Goal: Information Seeking & Learning: Find specific fact

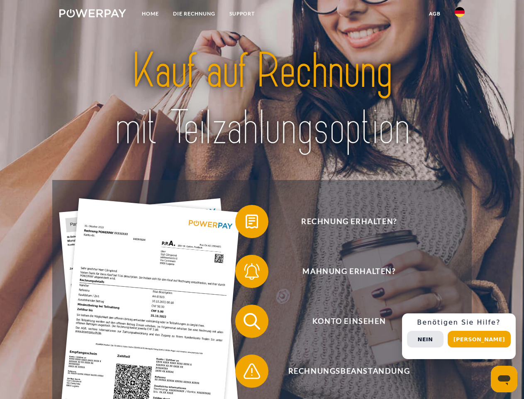
click at [93, 15] on img at bounding box center [92, 13] width 67 height 8
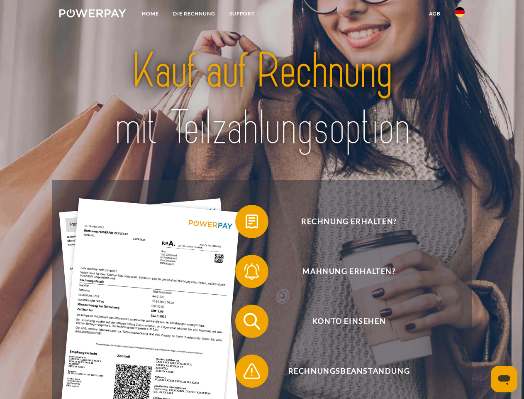
click at [460, 15] on img at bounding box center [460, 12] width 10 height 10
click at [435, 14] on link "agb" at bounding box center [435, 13] width 26 height 15
click at [246, 223] on span at bounding box center [240, 222] width 42 height 42
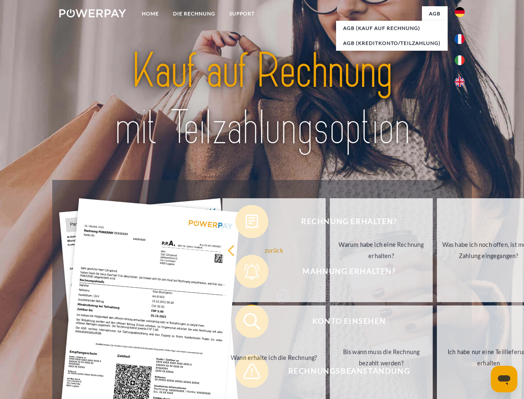
click at [246, 273] on div "Rechnung erhalten? Mahnung erhalten? Konto einsehen" at bounding box center [261, 346] width 419 height 332
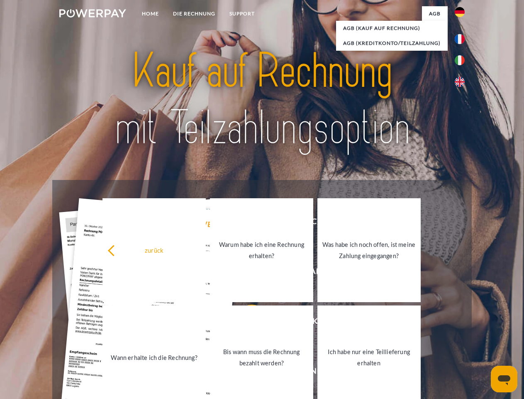
click at [246, 323] on link "Bis wann muss die Rechnung bezahlt werden?" at bounding box center [261, 357] width 103 height 104
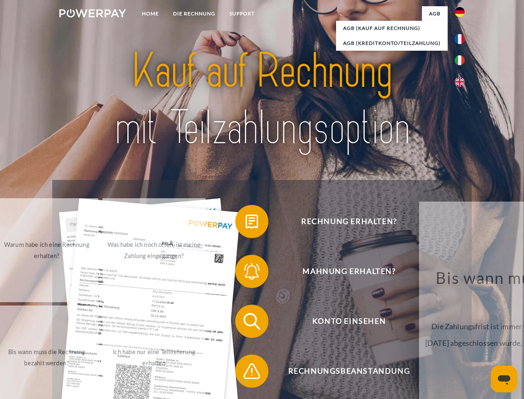
click at [246, 373] on span at bounding box center [240, 371] width 42 height 42
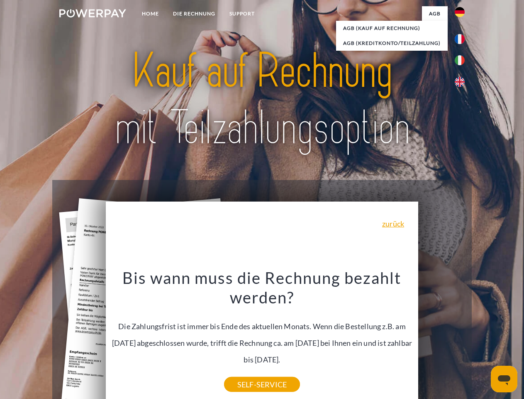
click at [462, 336] on div "Rechnung erhalten? Mahnung erhalten? Konto einsehen" at bounding box center [261, 346] width 419 height 332
click at [442, 338] on span "Konto einsehen" at bounding box center [349, 320] width 203 height 33
click at [483, 339] on header "Home DIE RECHNUNG SUPPORT" at bounding box center [262, 287] width 524 height 574
